Goal: Task Accomplishment & Management: Use online tool/utility

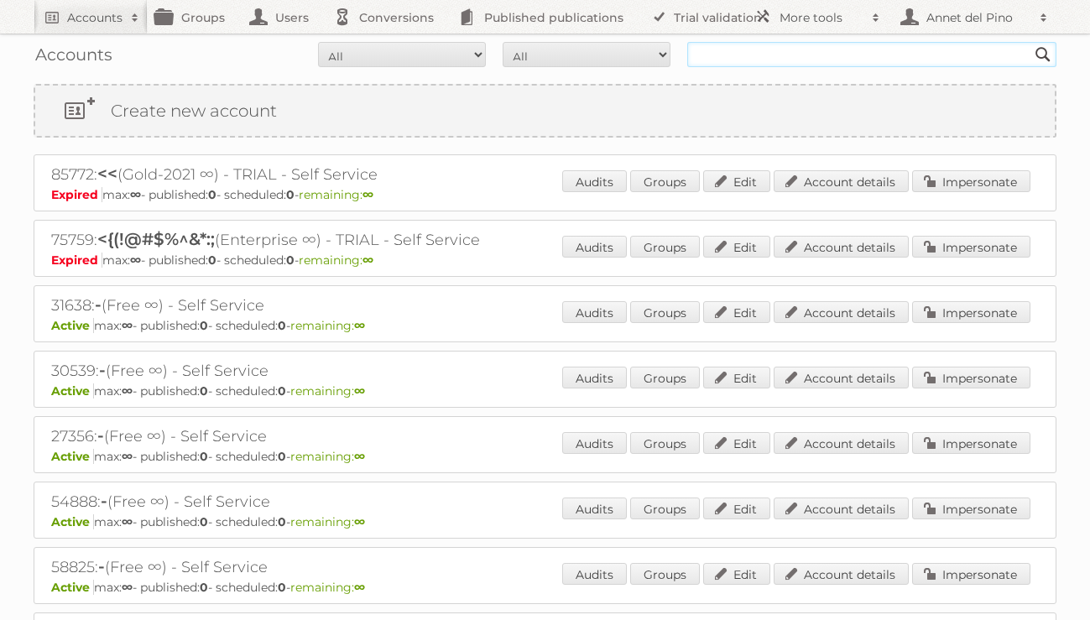
click at [743, 61] on input "text" at bounding box center [871, 54] width 369 height 25
type input "essentra"
click at [1030, 42] on input "Search" at bounding box center [1042, 54] width 25 height 25
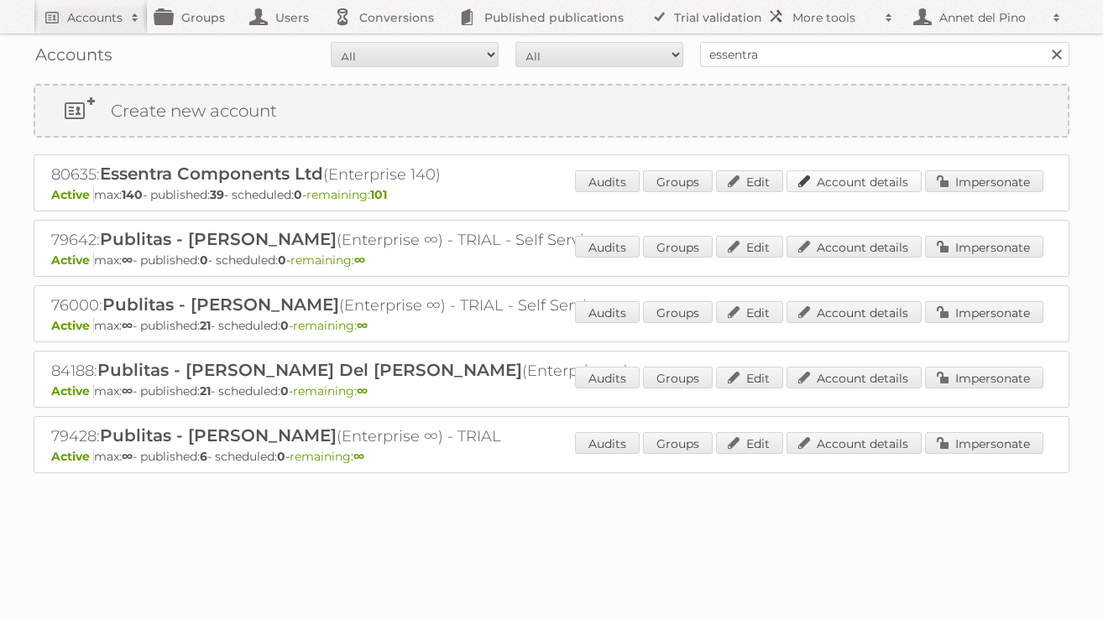
click at [823, 184] on link "Account details" at bounding box center [853, 181] width 135 height 22
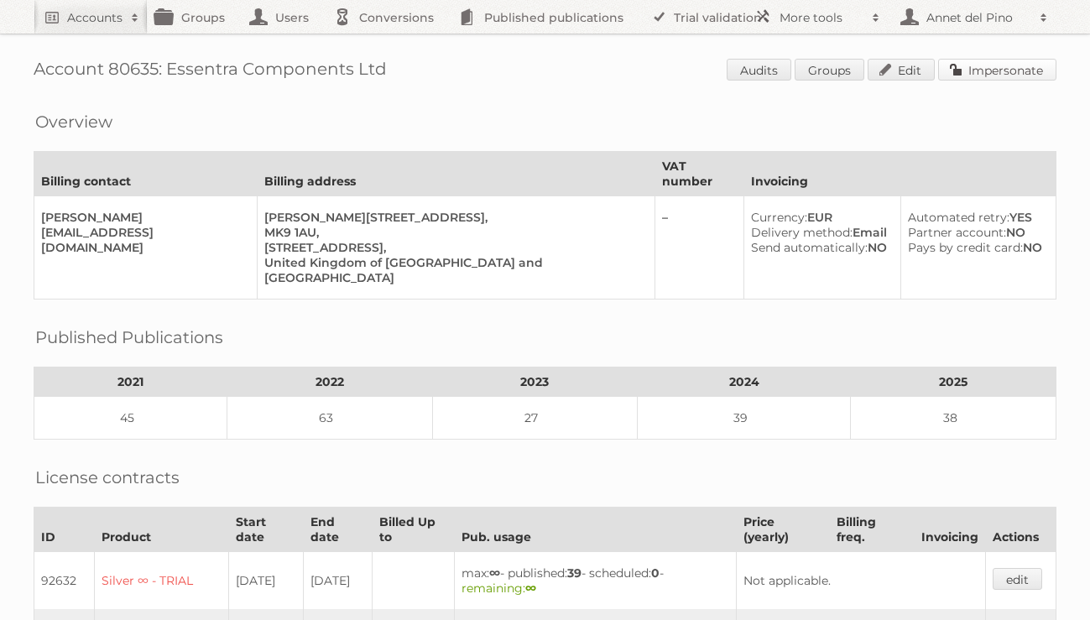
click at [982, 76] on link "Impersonate" at bounding box center [997, 70] width 118 height 22
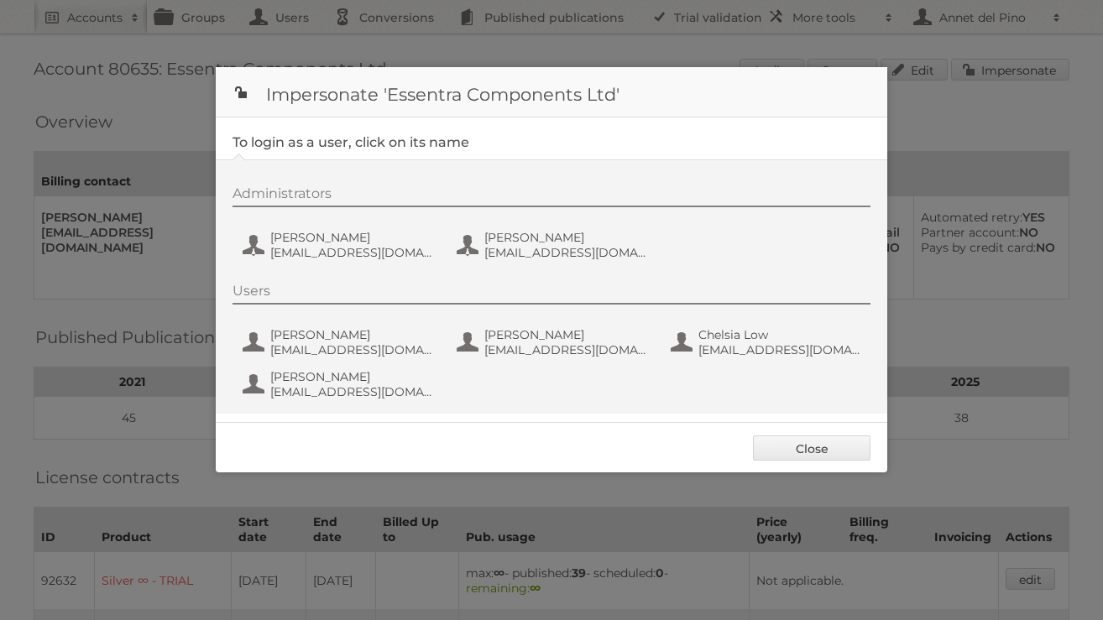
click at [352, 264] on div "Administrators [PERSON_NAME] [EMAIL_ADDRESS][DOMAIN_NAME] [PERSON_NAME] [EMAIL_…" at bounding box center [559, 225] width 655 height 81
click at [351, 252] on span "[EMAIL_ADDRESS][DOMAIN_NAME]" at bounding box center [351, 252] width 163 height 15
